Goal: Information Seeking & Learning: Check status

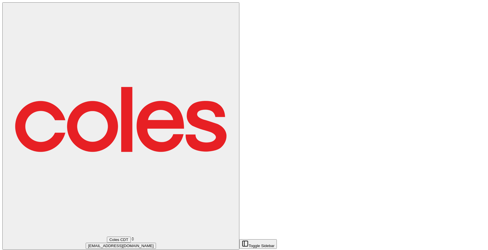
click at [39, 236] on div "Coles CDT" at bounding box center [121, 239] width 232 height 6
click at [91, 43] on div "Coles Dev" at bounding box center [90, 36] width 58 height 13
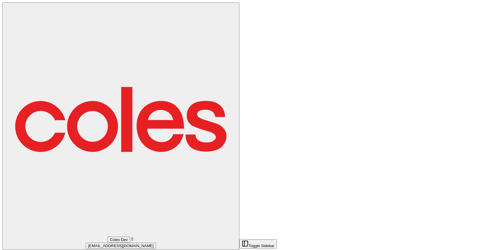
drag, startPoint x: 135, startPoint y: 46, endPoint x: 139, endPoint y: 46, distance: 4.7
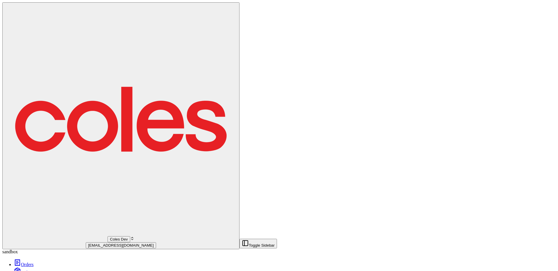
scroll to position [106, 0]
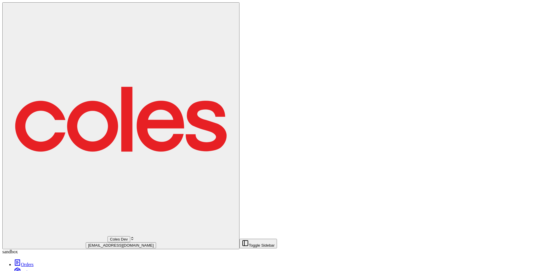
scroll to position [192, 0]
drag, startPoint x: 340, startPoint y: 257, endPoint x: 335, endPoint y: 257, distance: 5.5
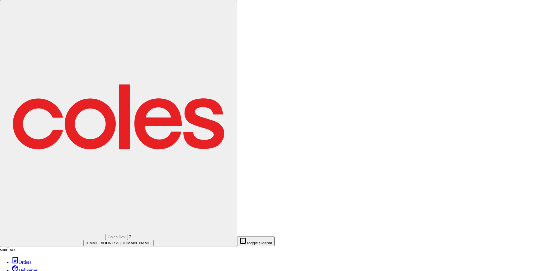
type input "+1"
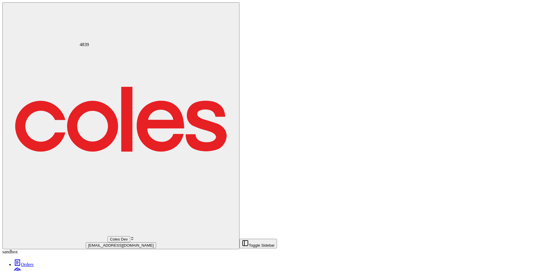
scroll to position [300, 0]
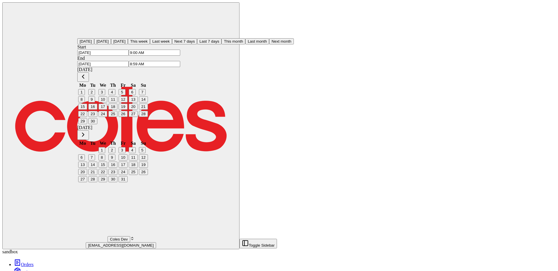
click at [85, 91] on button "1" at bounding box center [81, 92] width 7 height 6
type input "12:00 AM"
type input "[DATE]"
type input "11:59 PM"
click at [107, 117] on button "24" at bounding box center [102, 114] width 9 height 6
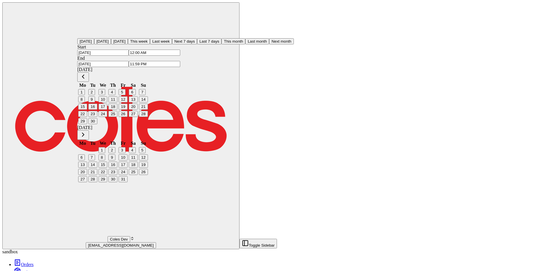
type input "[DATE]"
click at [97, 124] on button "30" at bounding box center [92, 121] width 9 height 6
type input "[DATE]"
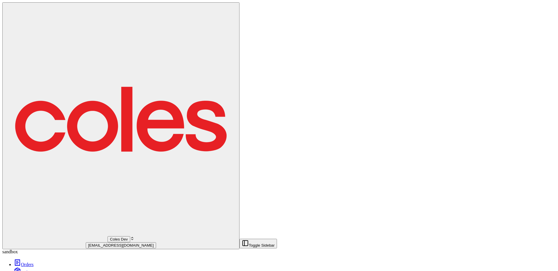
click at [35, 249] on link "Deliveries" at bounding box center [27, 272] width 26 height 5
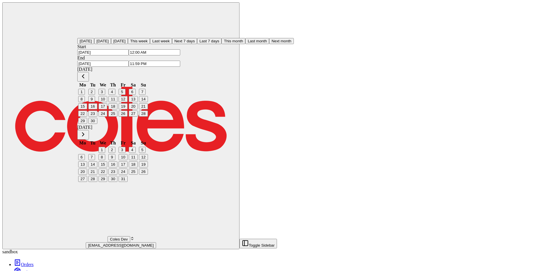
click at [97, 124] on button "30" at bounding box center [92, 121] width 9 height 6
type input "[DATE]"
click at [85, 89] on button "1" at bounding box center [81, 92] width 7 height 6
type input "[DATE]"
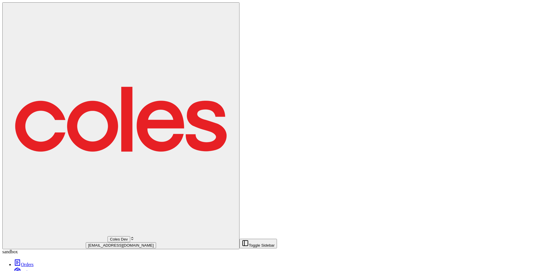
drag, startPoint x: 214, startPoint y: 137, endPoint x: 212, endPoint y: 248, distance: 111.5
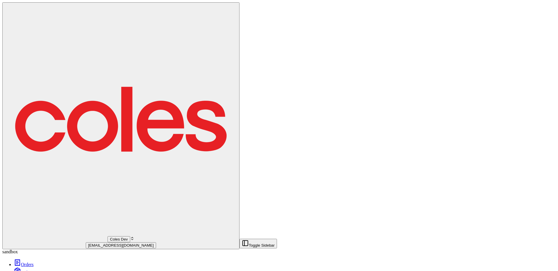
drag, startPoint x: 208, startPoint y: 132, endPoint x: 219, endPoint y: 169, distance: 38.1
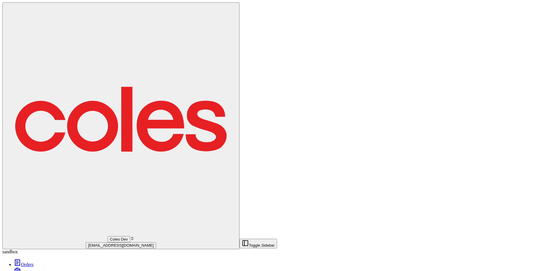
scroll to position [289, 0]
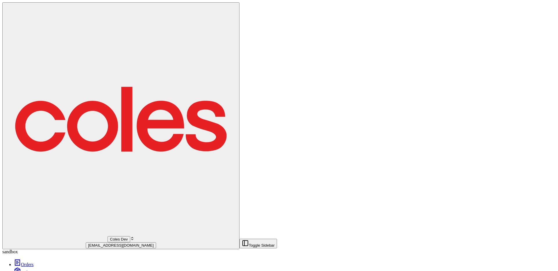
scroll to position [113, 0]
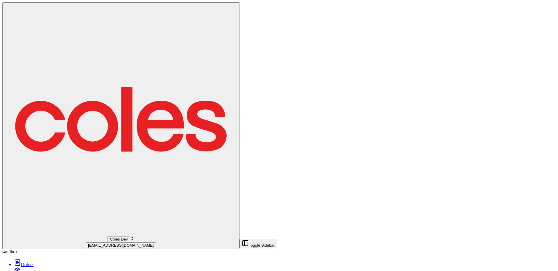
click at [27, 249] on link "Orders" at bounding box center [24, 264] width 20 height 5
click at [37, 249] on div "sandbox" at bounding box center [278, 251] width 553 height 5
